Goal: Transaction & Acquisition: Book appointment/travel/reservation

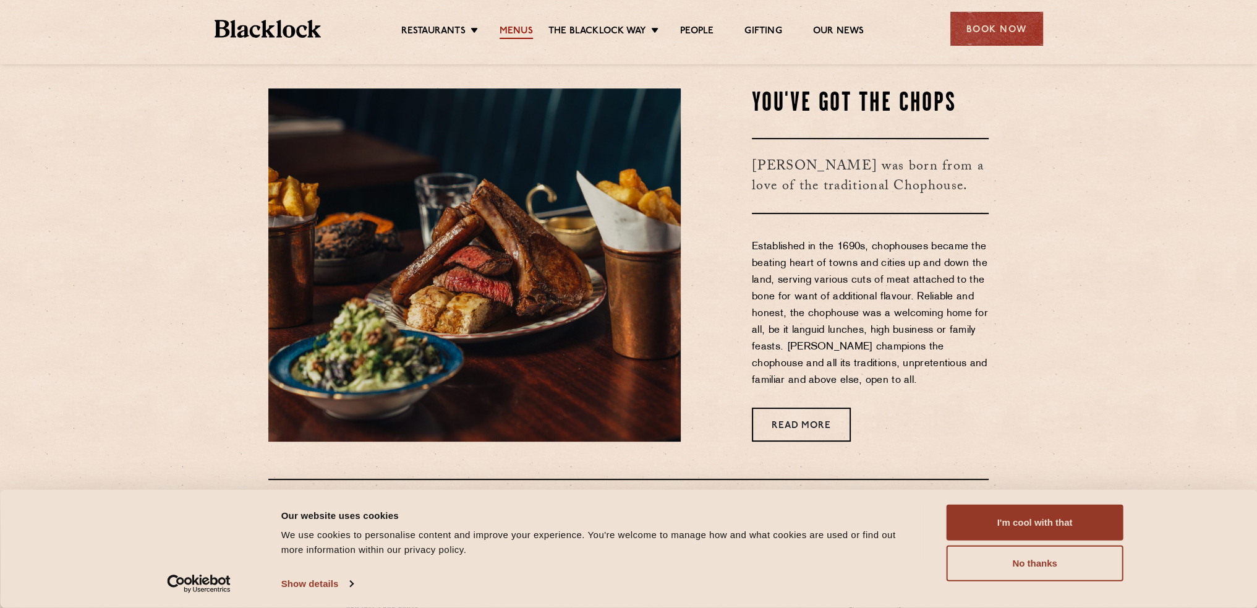
click at [503, 28] on link "Menus" at bounding box center [516, 32] width 33 height 14
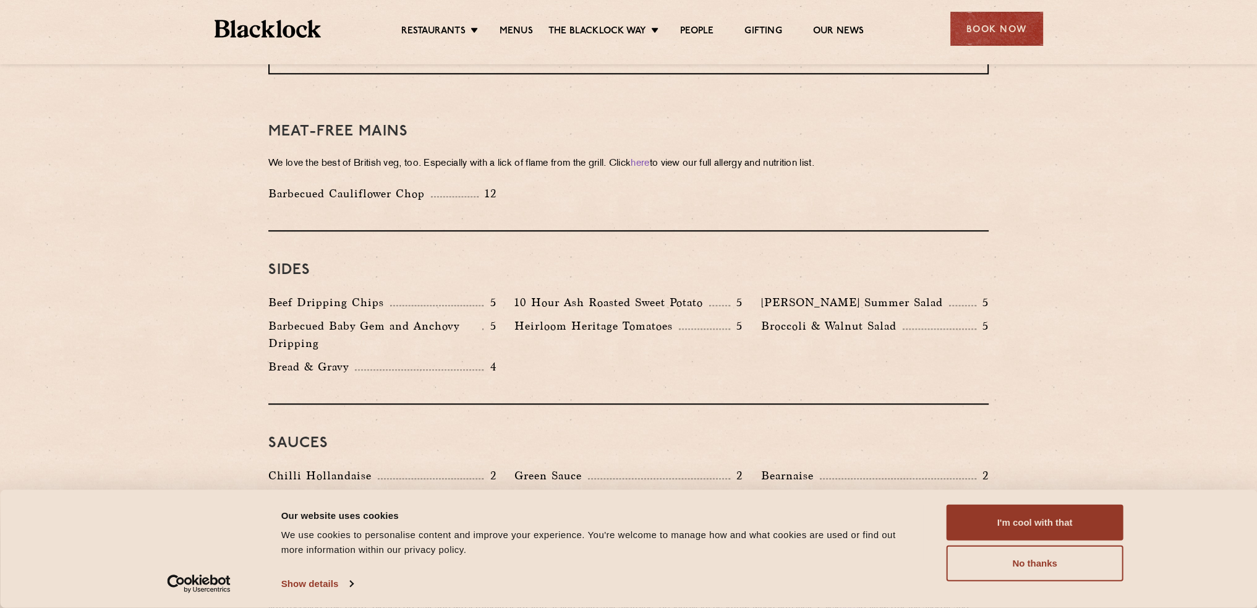
scroll to position [1237, 0]
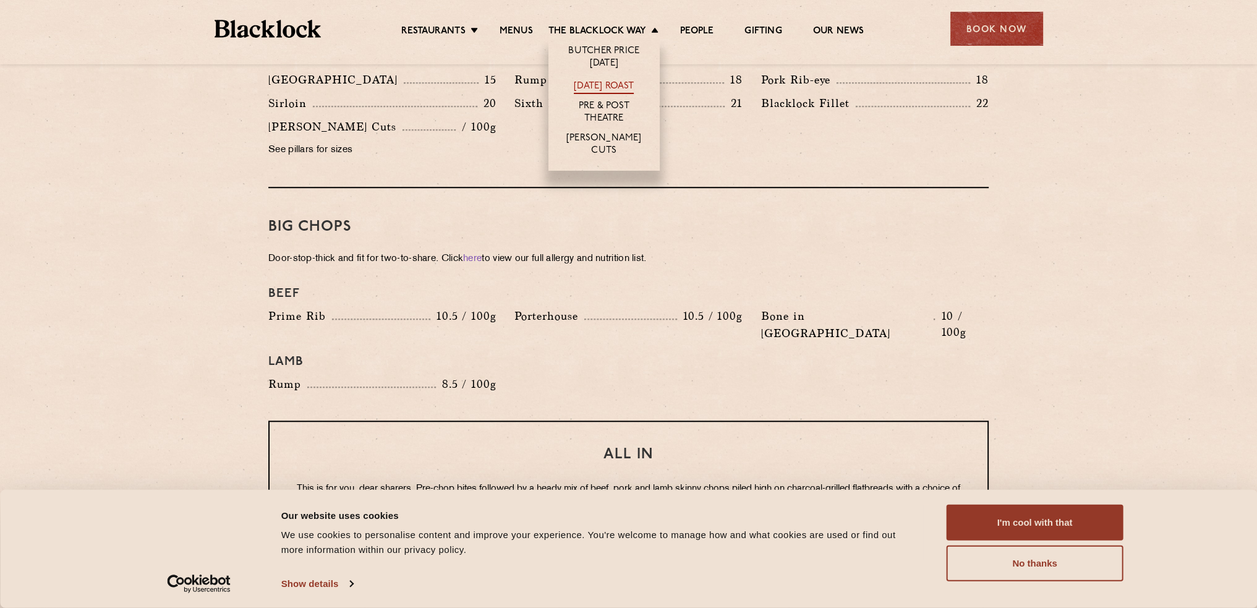
click at [633, 84] on link "[DATE] Roast" at bounding box center [604, 87] width 60 height 14
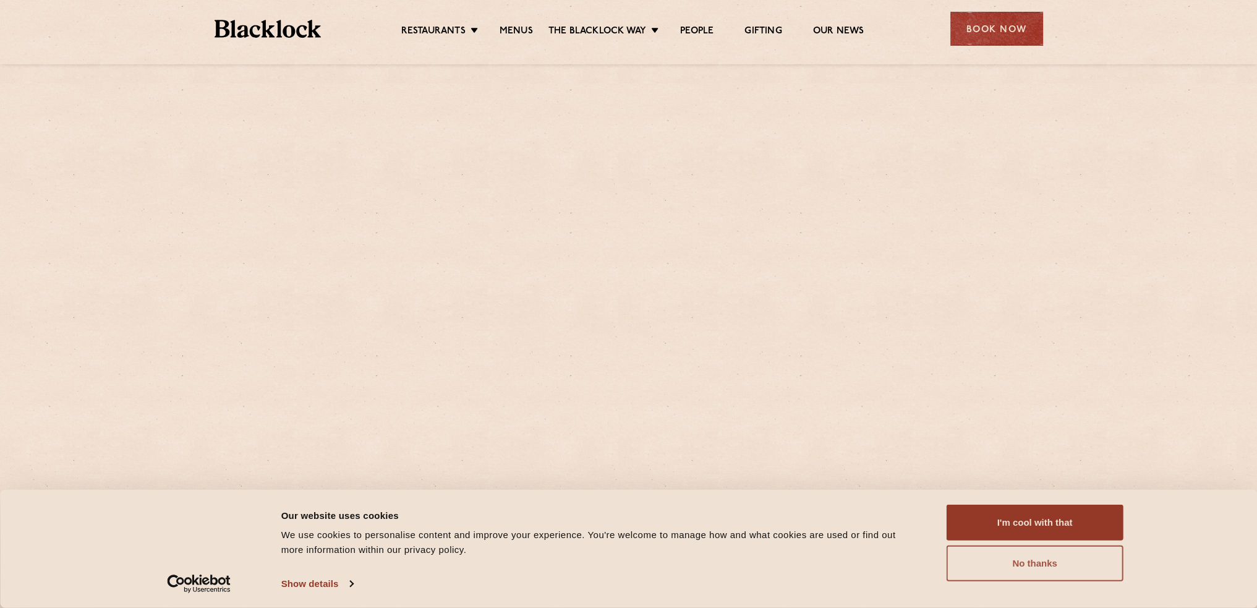
click at [1016, 559] on button "No thanks" at bounding box center [1035, 564] width 177 height 36
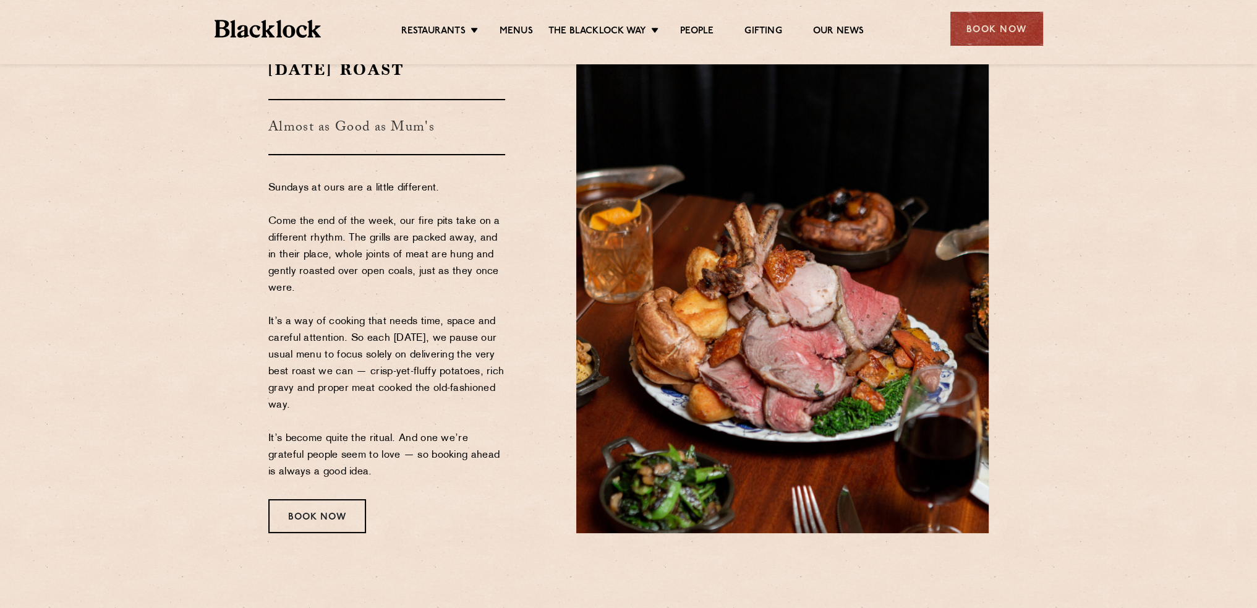
scroll to position [124, 0]
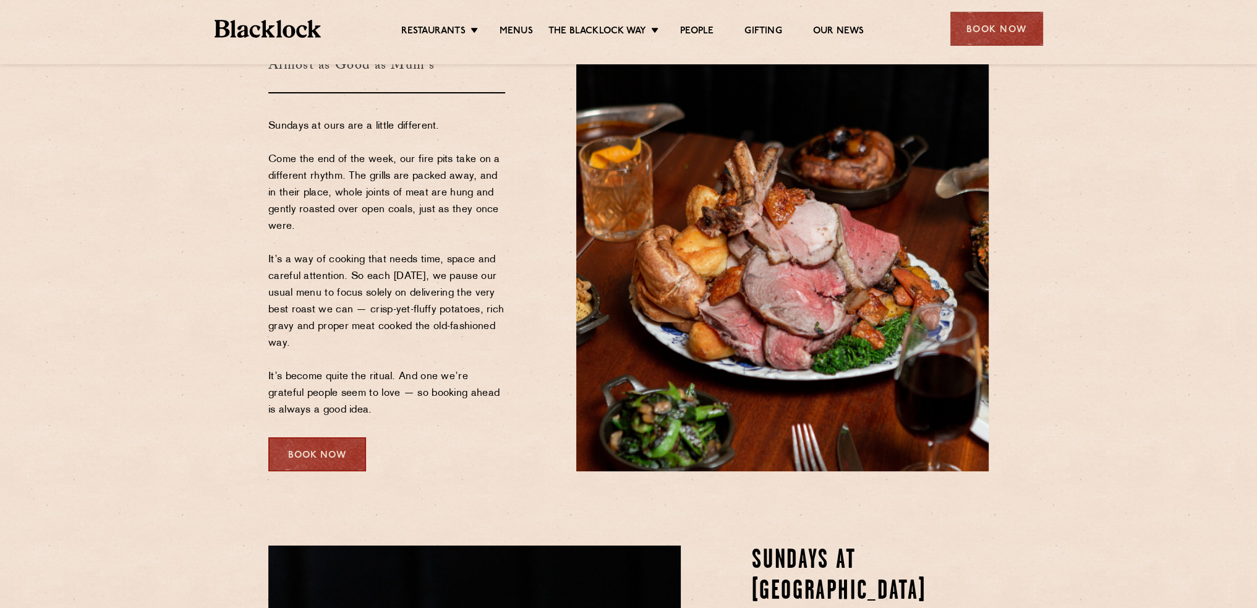
click at [336, 451] on div "Book Now" at bounding box center [317, 454] width 98 height 34
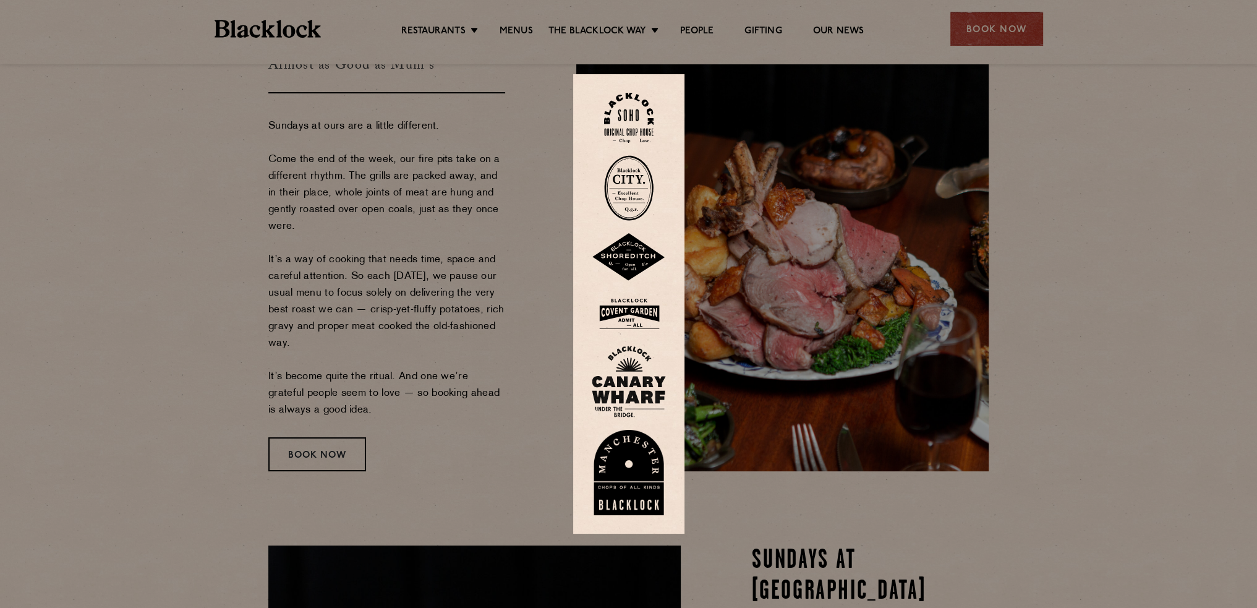
click at [629, 113] on img at bounding box center [628, 118] width 49 height 50
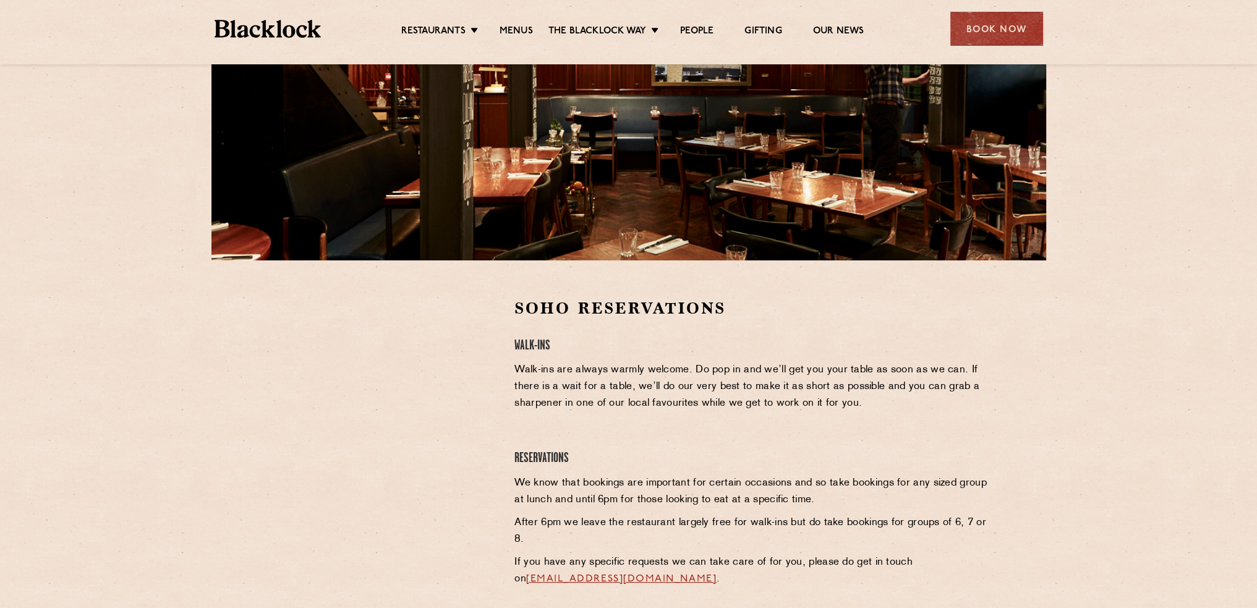
scroll to position [186, 0]
